Goal: Task Accomplishment & Management: Use online tool/utility

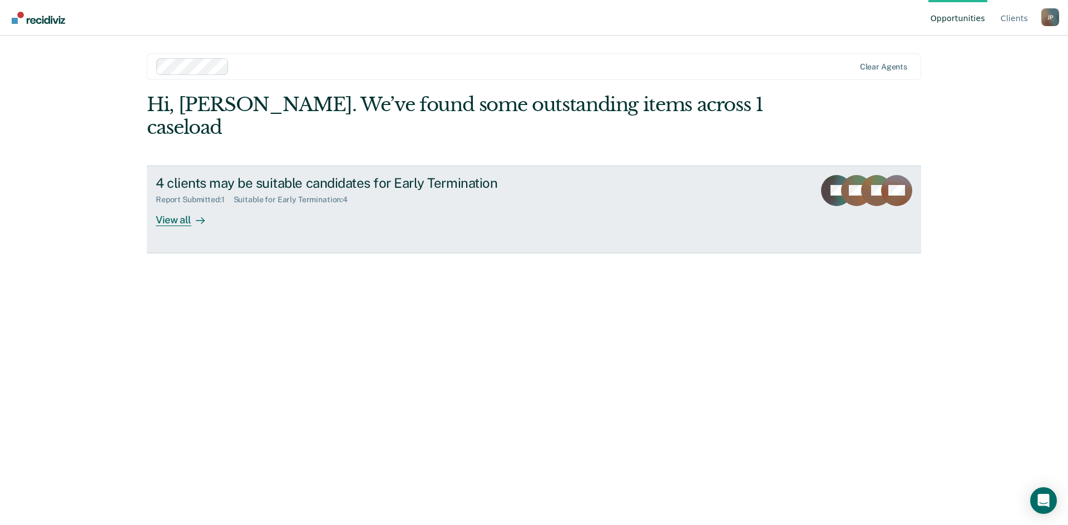
click at [177, 205] on div "View all" at bounding box center [187, 216] width 62 height 22
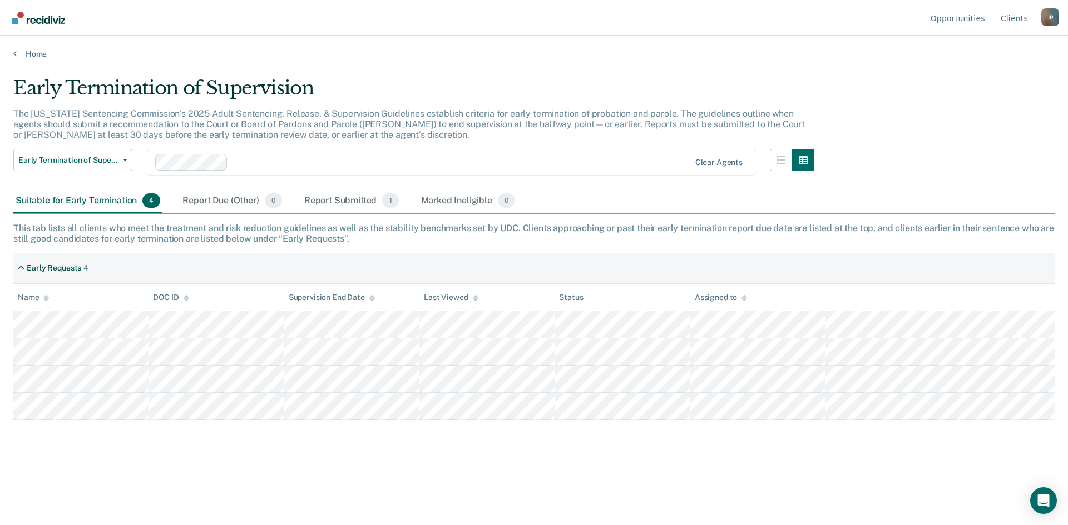
click at [973, 494] on div "DOC ID copied!" at bounding box center [973, 496] width 61 height 10
